Goal: Navigation & Orientation: Find specific page/section

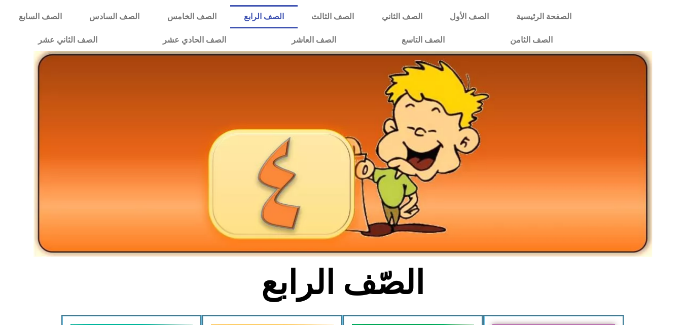
scroll to position [158, 0]
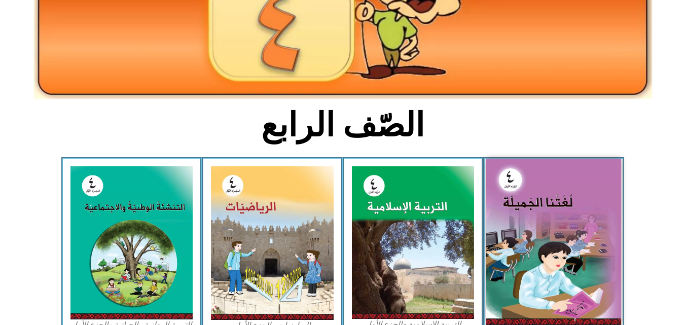
click at [566, 216] on img at bounding box center [553, 242] width 135 height 166
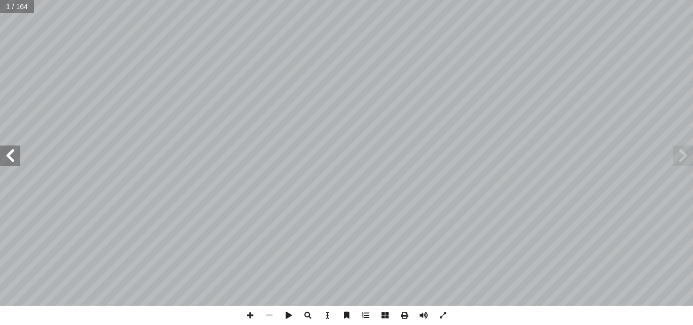
click at [11, 154] on span at bounding box center [10, 156] width 20 height 20
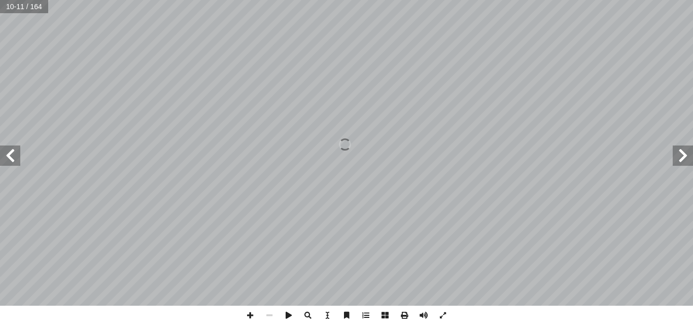
click at [11, 154] on span at bounding box center [10, 156] width 20 height 20
click at [249, 313] on span at bounding box center [249, 315] width 19 height 19
click at [270, 316] on span at bounding box center [269, 315] width 19 height 19
click at [250, 314] on span at bounding box center [249, 315] width 19 height 19
